Goal: Task Accomplishment & Management: Complete application form

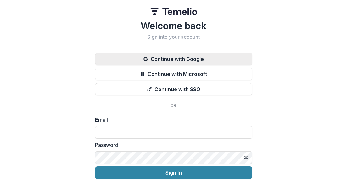
click at [174, 57] on button "Continue with Google" at bounding box center [173, 59] width 157 height 13
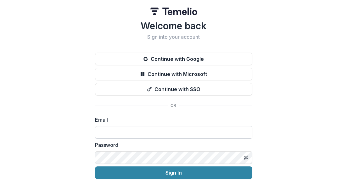
click at [113, 131] on input at bounding box center [173, 132] width 157 height 13
type input "**********"
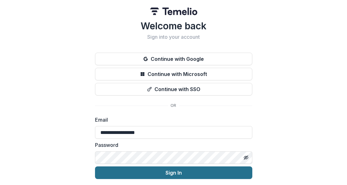
click at [160, 173] on button "Sign In" at bounding box center [173, 172] width 157 height 13
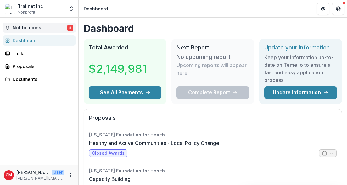
click at [33, 27] on span "Notifications" at bounding box center [40, 27] width 54 height 5
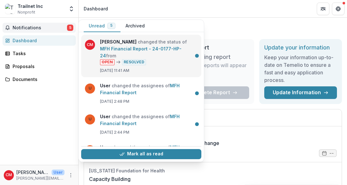
click at [155, 50] on link "MFH Financial Report - 24-0177-HP-24" at bounding box center [141, 52] width 82 height 12
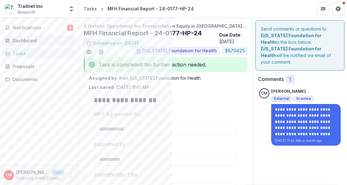
click at [17, 40] on div "Dashboard" at bounding box center [42, 40] width 58 height 7
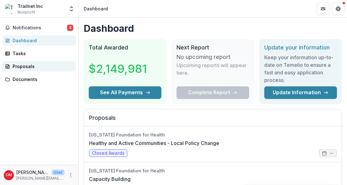
click at [30, 65] on div "Proposals" at bounding box center [42, 66] width 58 height 7
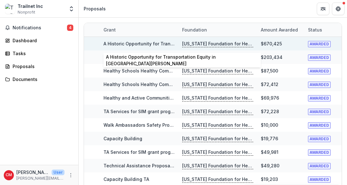
click at [120, 42] on link "A Historic Opportunity for Transportation Equity in [GEOGRAPHIC_DATA][PERSON_NA…" at bounding box center [200, 43] width 192 height 5
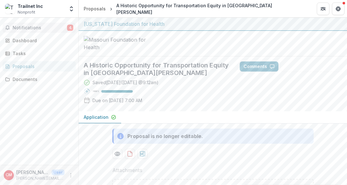
click at [27, 28] on span "Notifications" at bounding box center [40, 27] width 54 height 5
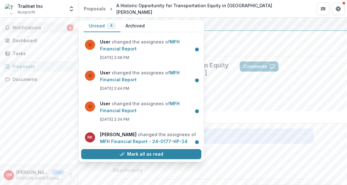
click at [136, 26] on button "Archived" at bounding box center [135, 26] width 29 height 12
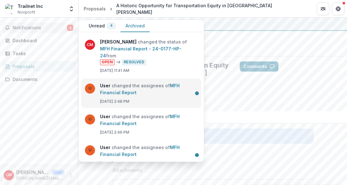
click at [138, 83] on link "MFH Financial Report" at bounding box center [140, 89] width 80 height 12
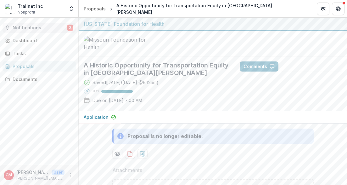
click at [34, 26] on span "Notifications" at bounding box center [40, 27] width 54 height 5
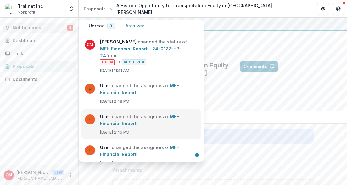
click at [131, 114] on link "MFH Financial Report" at bounding box center [140, 120] width 80 height 12
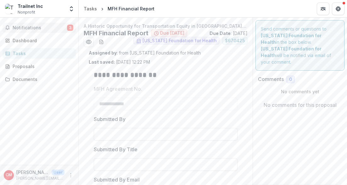
click at [20, 25] on span "Notifications" at bounding box center [40, 27] width 54 height 5
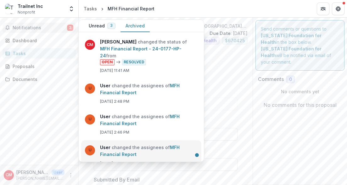
click at [113, 148] on link "MFH Financial Report" at bounding box center [140, 150] width 80 height 12
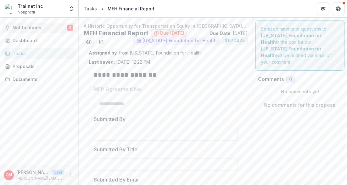
click at [19, 24] on button "Notifications 2" at bounding box center [39, 28] width 73 height 10
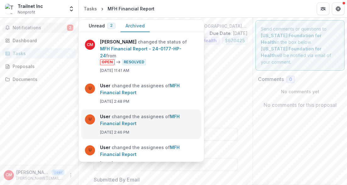
click at [115, 114] on link "MFH Financial Report" at bounding box center [140, 120] width 80 height 12
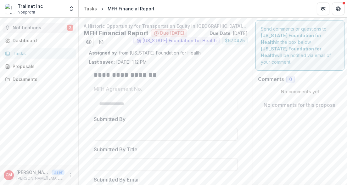
click at [31, 25] on span "Notifications" at bounding box center [40, 27] width 54 height 5
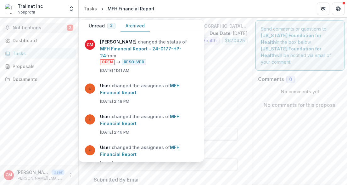
click at [70, 25] on span "2" at bounding box center [70, 28] width 6 height 6
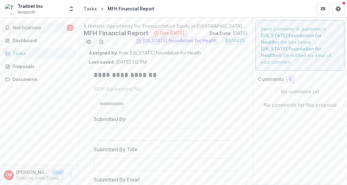
click at [70, 25] on span "2" at bounding box center [70, 28] width 6 height 6
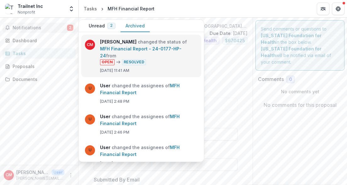
click at [169, 54] on link "MFH Financial Report - 24-0177-HP-24" at bounding box center [141, 52] width 82 height 12
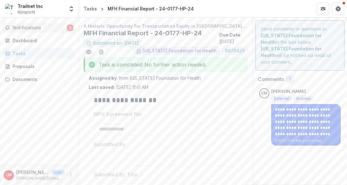
click at [22, 28] on span "Notifications" at bounding box center [40, 27] width 54 height 5
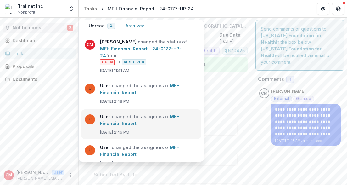
scroll to position [63, 0]
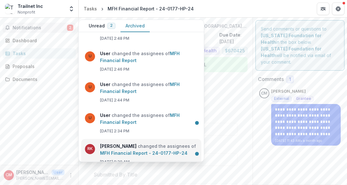
click at [142, 150] on link "MFH Financial Report - 24-0177-HP-24" at bounding box center [143, 152] width 87 height 5
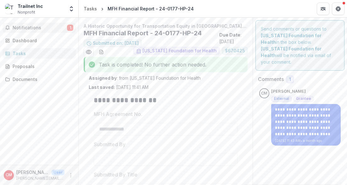
click at [69, 27] on span "1" at bounding box center [70, 28] width 6 height 6
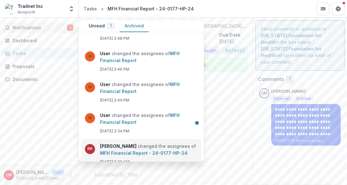
click at [147, 150] on link "MFH Financial Report - 24-0177-HP-24" at bounding box center [143, 152] width 87 height 5
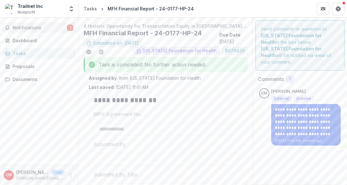
click at [70, 28] on span "1" at bounding box center [70, 28] width 6 height 6
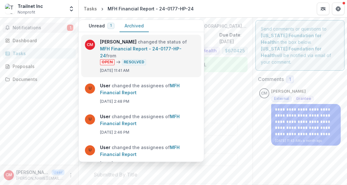
click at [171, 47] on link "MFH Financial Report - 24-0177-HP-24" at bounding box center [141, 52] width 82 height 12
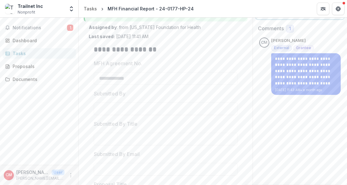
scroll to position [0, 0]
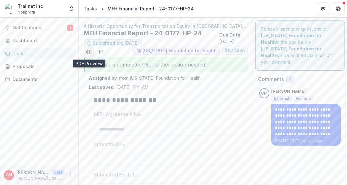
click at [88, 50] on icon "Preview 2383ee6e-2ee4-468b-bfc3-9e9654c31305.pdf" at bounding box center [88, 52] width 5 height 4
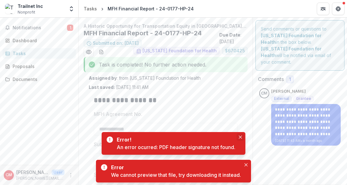
click at [240, 134] on button "Close" at bounding box center [241, 137] width 8 height 8
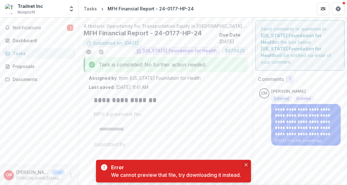
click at [248, 165] on icon "Close" at bounding box center [246, 164] width 3 height 3
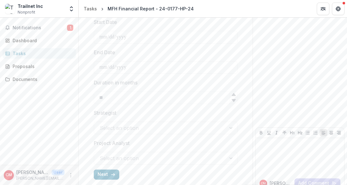
scroll to position [283, 0]
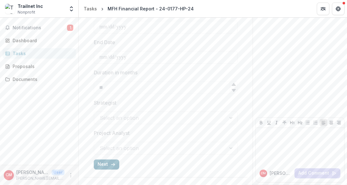
click at [110, 163] on button "Next" at bounding box center [106, 164] width 25 height 10
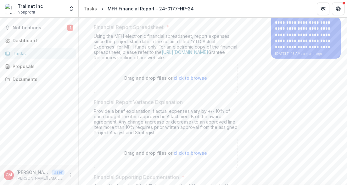
scroll to position [88, 0]
click at [180, 76] on span "click to browse" at bounding box center [190, 76] width 33 height 5
drag, startPoint x: 225, startPoint y: 78, endPoint x: 215, endPoint y: 78, distance: 9.8
click at [224, 78] on div "Drag and drop files or click to browse" at bounding box center [166, 77] width 144 height 31
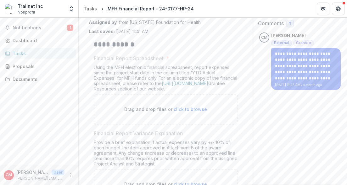
scroll to position [0, 0]
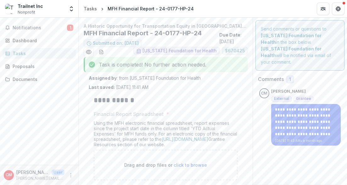
click at [33, 9] on div "Trailnet Inc" at bounding box center [30, 6] width 25 height 7
click at [26, 28] on span "Notifications" at bounding box center [40, 27] width 54 height 5
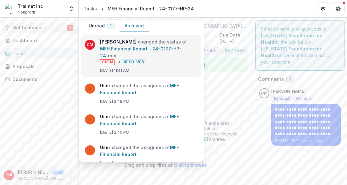
click at [169, 48] on link "MFH Financial Report - 24-0177-HP-24" at bounding box center [141, 52] width 82 height 12
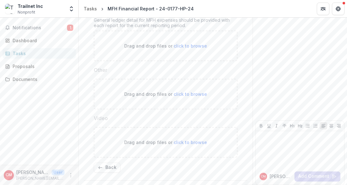
scroll to position [256, 0]
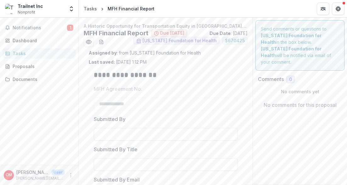
click at [25, 8] on div "Trailnet Inc" at bounding box center [30, 6] width 25 height 7
click at [131, 7] on div "MFH Financial Report" at bounding box center [131, 8] width 47 height 7
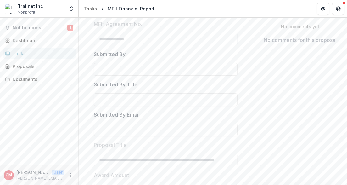
scroll to position [67, 0]
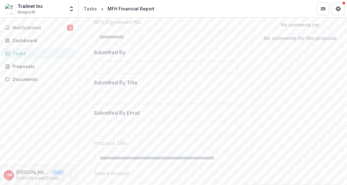
click at [140, 69] on input "Submitted By" at bounding box center [166, 67] width 144 height 13
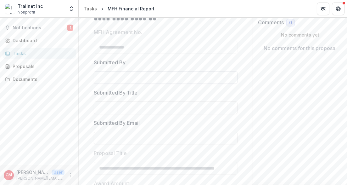
scroll to position [57, 0]
click at [120, 141] on input "Submitted By Email" at bounding box center [166, 137] width 144 height 13
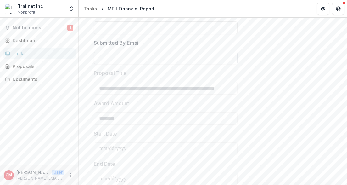
scroll to position [271, 0]
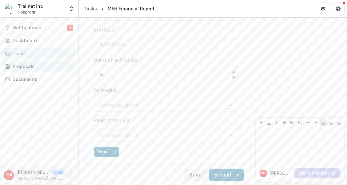
click at [26, 66] on div "Proposals" at bounding box center [42, 66] width 58 height 7
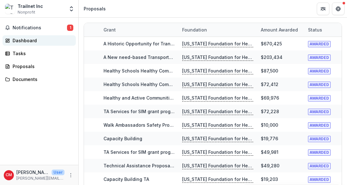
click at [25, 39] on div "Dashboard" at bounding box center [42, 40] width 58 height 7
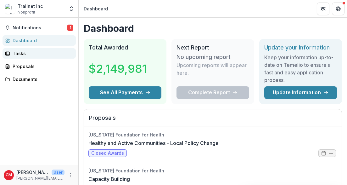
click at [34, 51] on div "Tasks" at bounding box center [42, 53] width 58 height 7
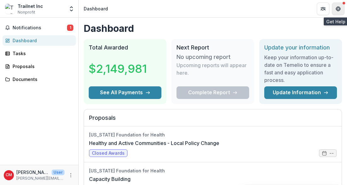
click at [338, 10] on icon "Get Help" at bounding box center [338, 8] width 5 height 5
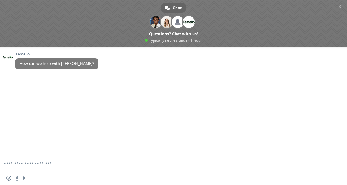
click at [17, 165] on textarea "Compose your message..." at bounding box center [166, 163] width 324 height 16
